Goal: Navigation & Orientation: Find specific page/section

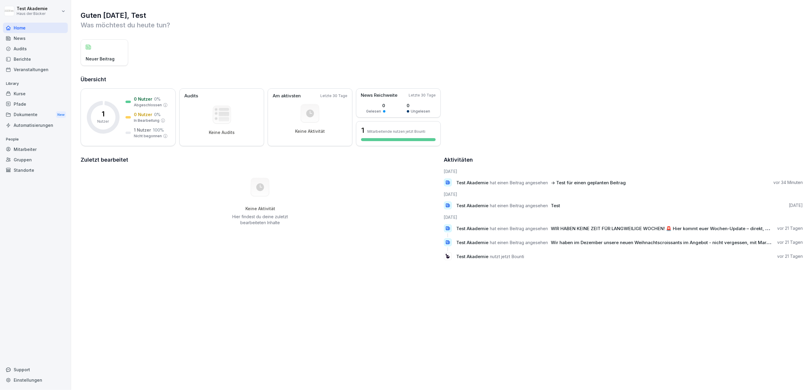
click at [40, 147] on div "Mitarbeiter" at bounding box center [35, 149] width 65 height 10
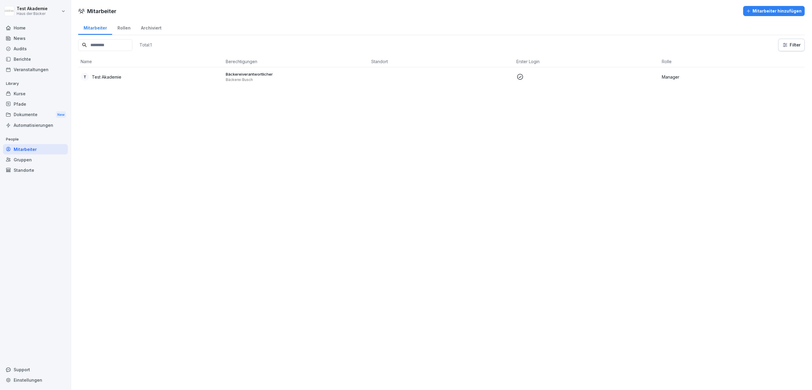
click at [40, 92] on div "Kurse" at bounding box center [35, 93] width 65 height 10
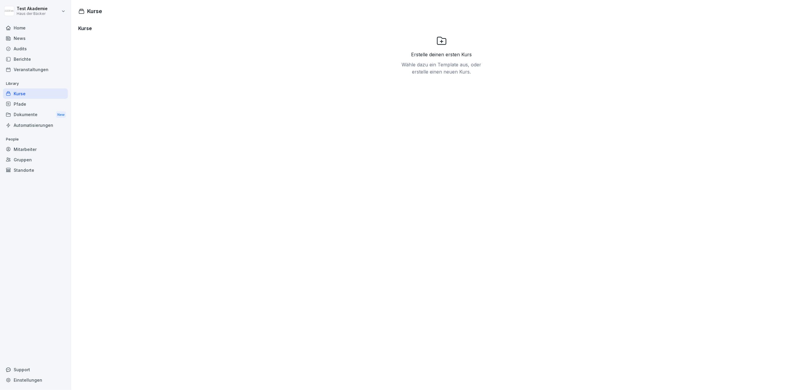
click at [40, 105] on div "Pfade" at bounding box center [35, 104] width 65 height 10
click at [37, 115] on div "Dokumente New" at bounding box center [35, 114] width 65 height 11
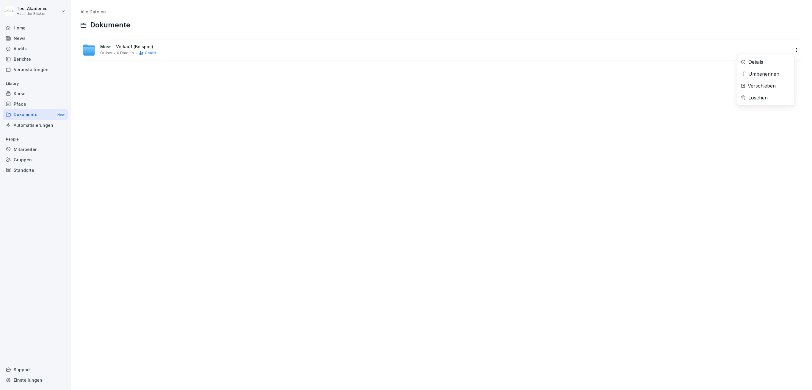
click at [792, 48] on html "Test Akademie Haus der Bäcker Home News Audits Berichte Veranstaltungen Library…" at bounding box center [406, 195] width 812 height 390
click at [783, 60] on div "Details" at bounding box center [766, 62] width 57 height 12
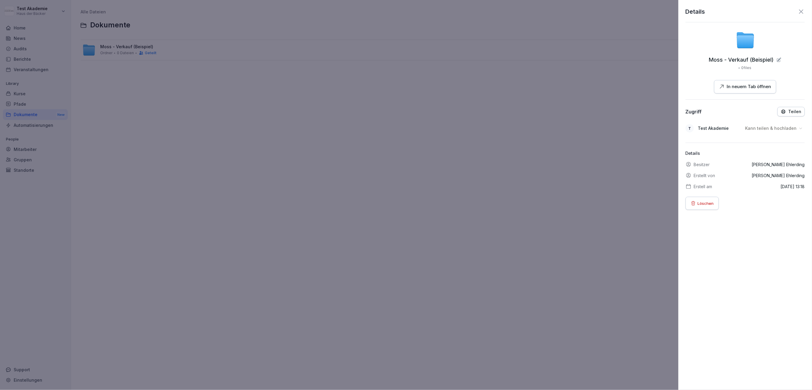
click at [794, 114] on p "Teilen" at bounding box center [795, 111] width 13 height 5
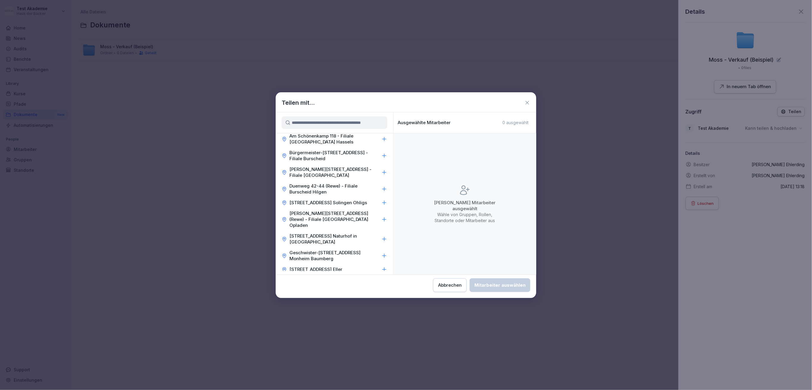
scroll to position [119, 0]
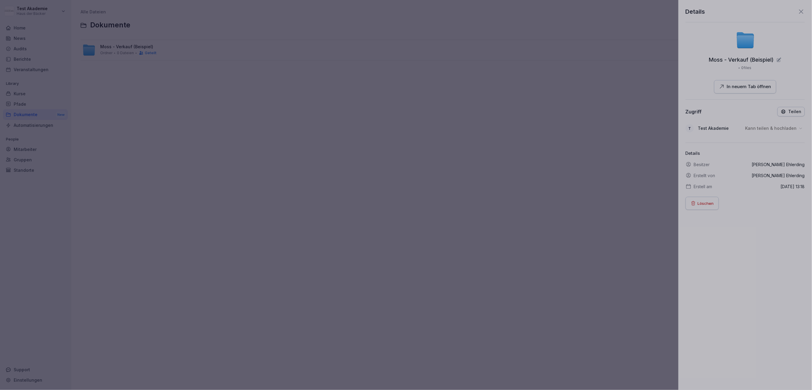
click at [566, 211] on div at bounding box center [406, 195] width 812 height 390
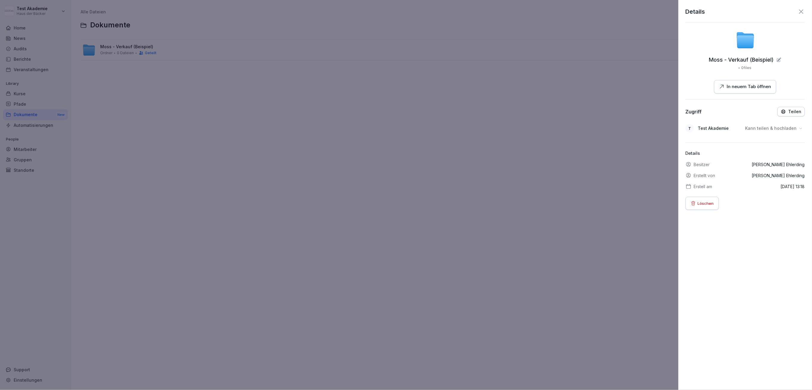
click at [759, 128] on p "Kann teilen & hochladen" at bounding box center [771, 128] width 51 height 6
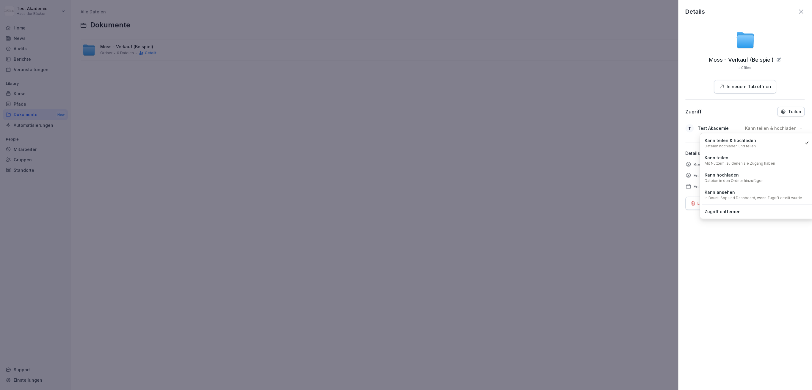
click at [768, 252] on div "Details Moss - Verkauf (Beispiel) 0 files In neuem Tab öffnen Zugriff Teilen T …" at bounding box center [746, 195] width 134 height 390
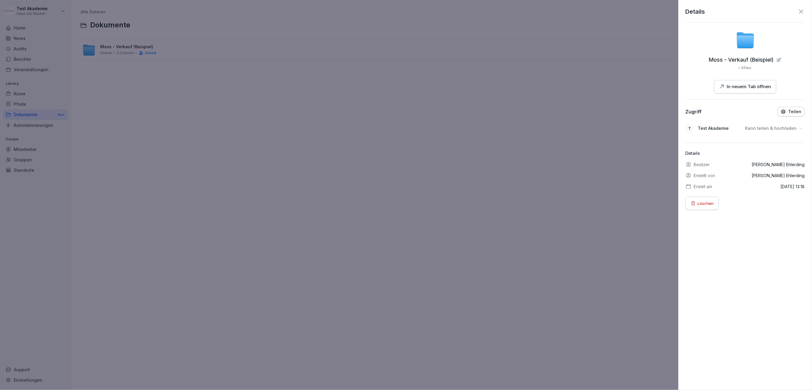
drag, startPoint x: 552, startPoint y: 126, endPoint x: 557, endPoint y: 122, distance: 6.3
click at [557, 122] on div at bounding box center [406, 195] width 812 height 390
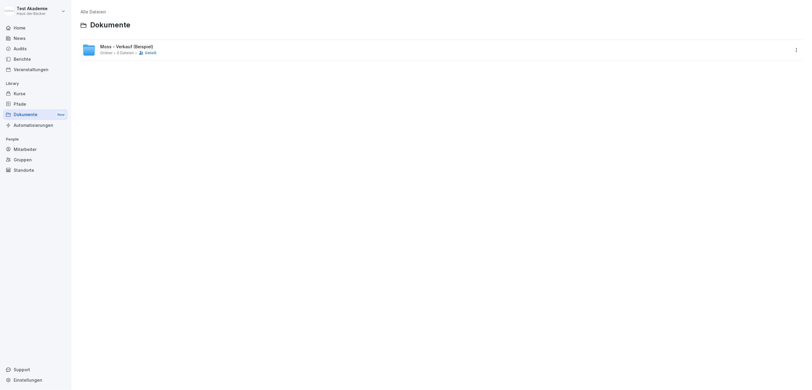
click at [50, 64] on div "Veranstaltungen" at bounding box center [35, 69] width 65 height 10
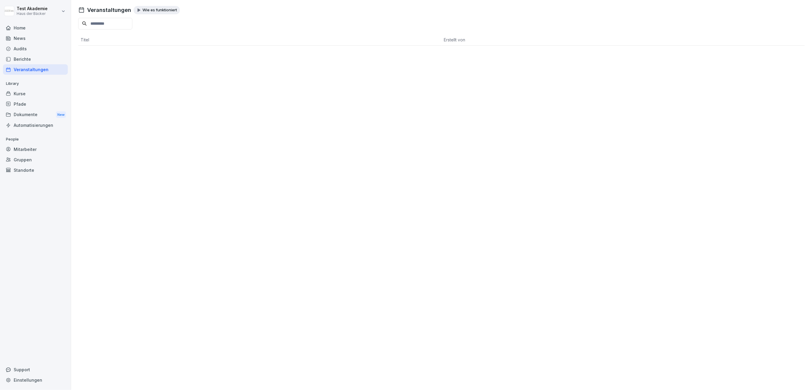
click at [29, 36] on div "News" at bounding box center [35, 38] width 65 height 10
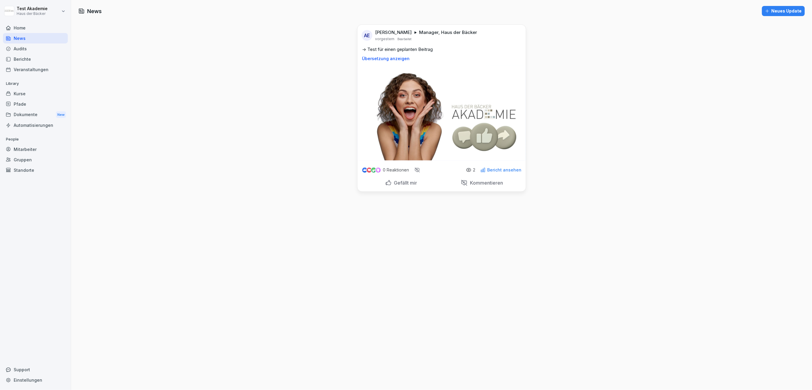
click at [51, 9] on html "Test Akademie Haus der Bäcker Home News Audits Berichte Veranstaltungen Library…" at bounding box center [406, 195] width 812 height 390
click at [54, 33] on div "Abmelden" at bounding box center [38, 37] width 59 height 11
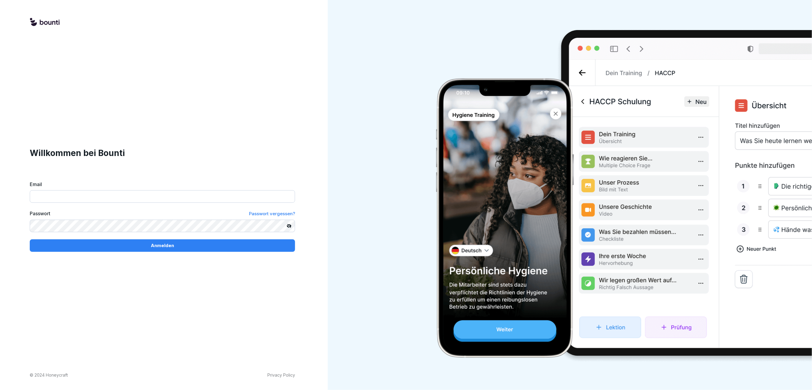
click at [157, 200] on input "Email" at bounding box center [162, 196] width 265 height 12
paste input "**********"
type input "**********"
click at [163, 245] on p "Anmelden" at bounding box center [162, 245] width 23 height 7
